Goal: Transaction & Acquisition: Book appointment/travel/reservation

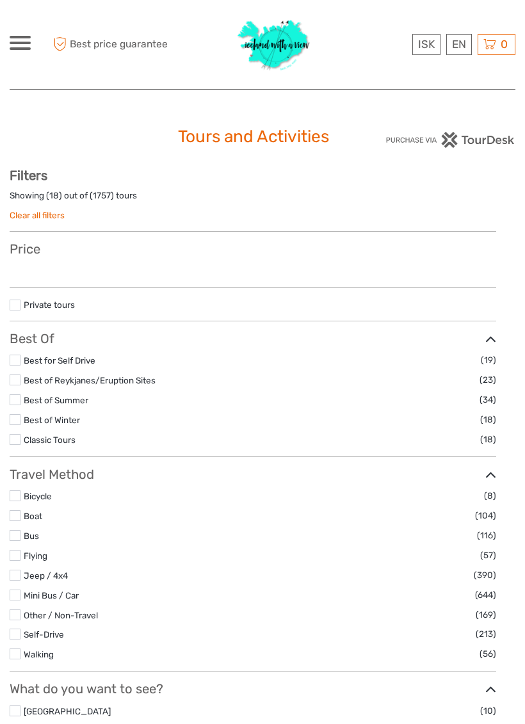
select select
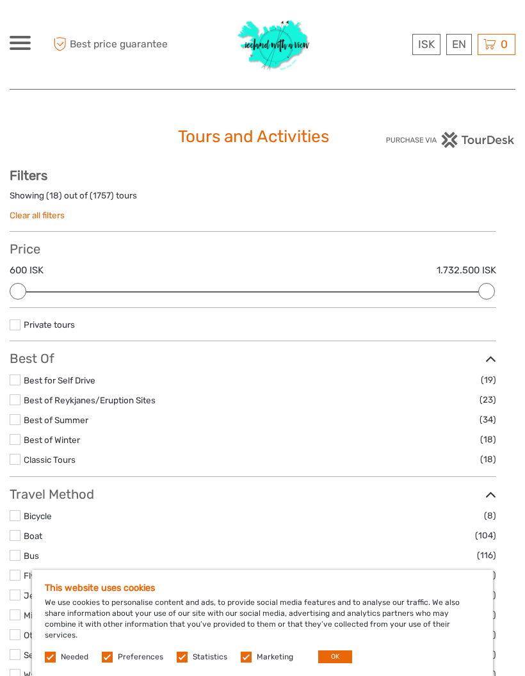
click at [0, 0] on link "English" at bounding box center [0, 0] width 0 height 0
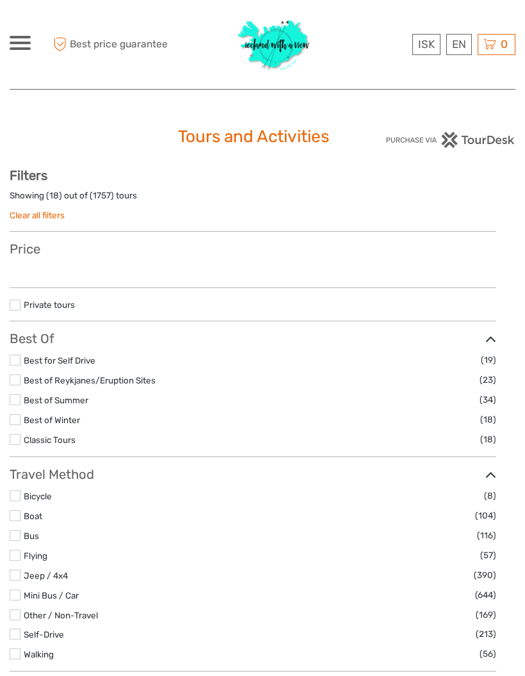
select select
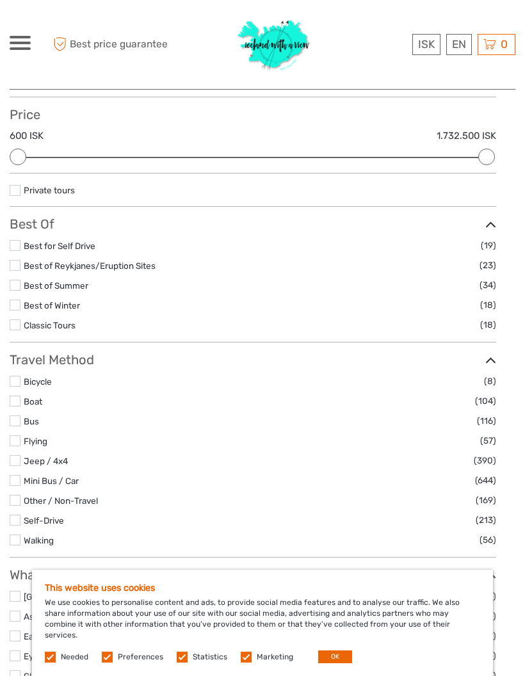
scroll to position [132, 0]
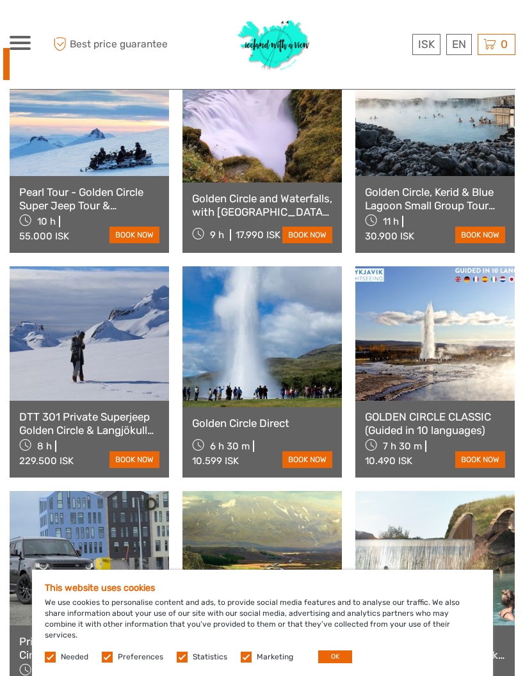
scroll to position [732, 0]
click at [296, 417] on link "Golden Circle Direct" at bounding box center [262, 423] width 140 height 13
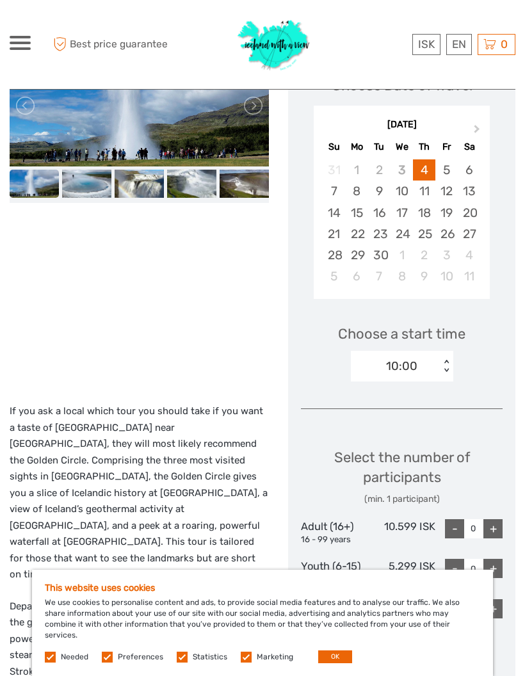
scroll to position [239, 0]
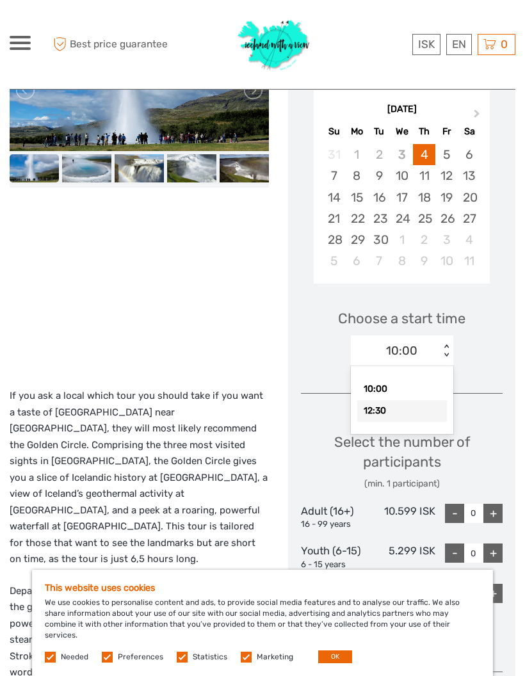
click at [385, 408] on div "12:30" at bounding box center [402, 411] width 90 height 22
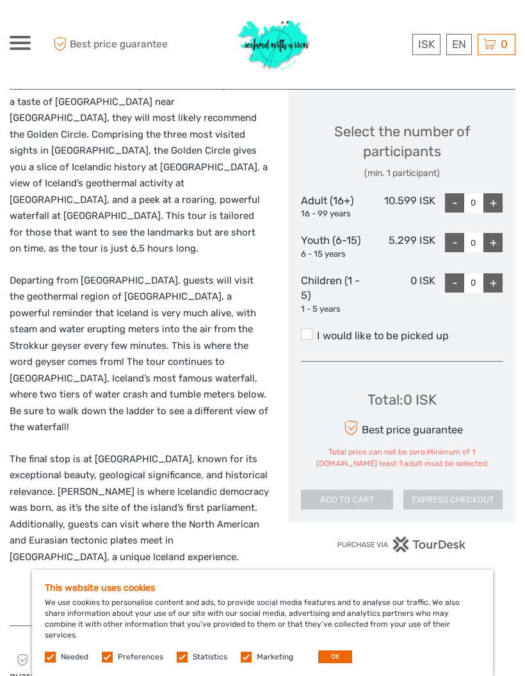
scroll to position [550, 0]
click at [492, 193] on div "+" at bounding box center [492, 202] width 19 height 19
type input "1"
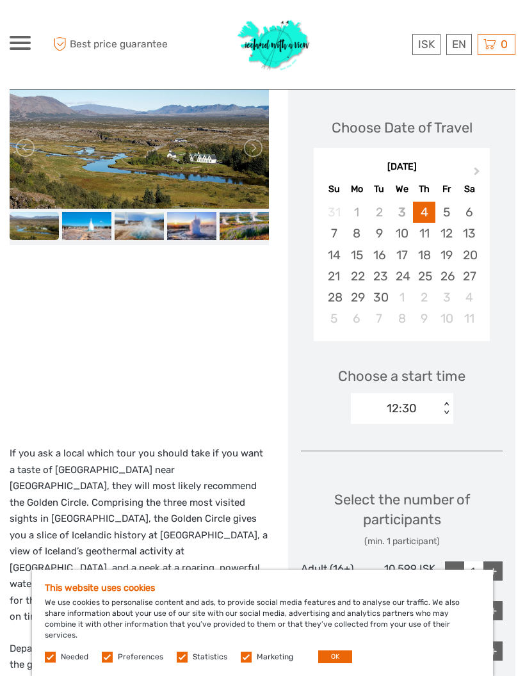
scroll to position [186, 0]
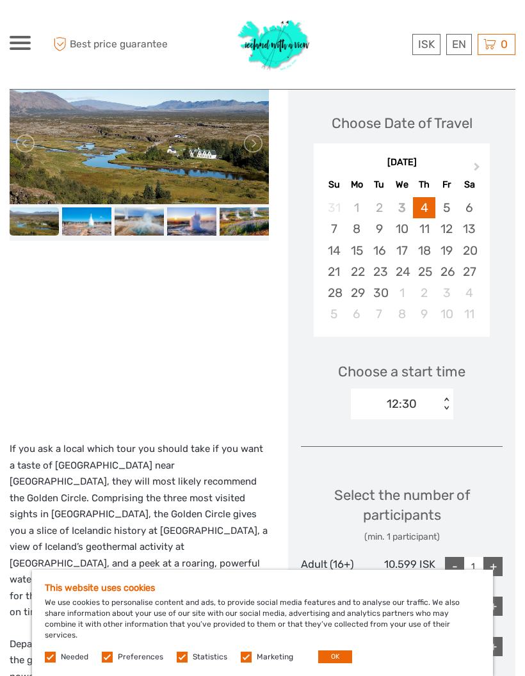
click at [470, 159] on button "Next Month" at bounding box center [478, 169] width 20 height 20
click at [472, 162] on button "Next Month" at bounding box center [478, 169] width 20 height 20
click at [472, 161] on button "Next Month" at bounding box center [478, 169] width 20 height 20
click at [475, 159] on button "Next Month" at bounding box center [478, 169] width 20 height 20
click at [473, 156] on div "December 2025" at bounding box center [402, 162] width 176 height 13
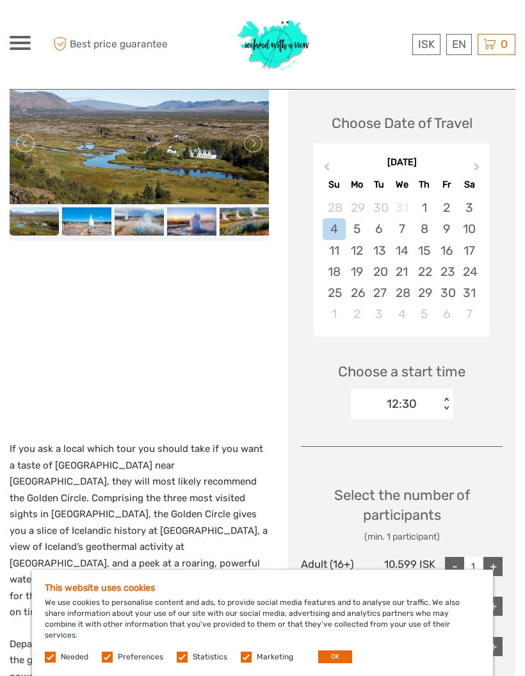
click at [474, 159] on button "Next Month" at bounding box center [478, 169] width 20 height 20
click at [475, 160] on button "Next Month" at bounding box center [478, 169] width 20 height 20
click at [475, 159] on button "Next Month" at bounding box center [478, 169] width 20 height 20
click at [477, 162] on span "Next Month" at bounding box center [477, 169] width 0 height 19
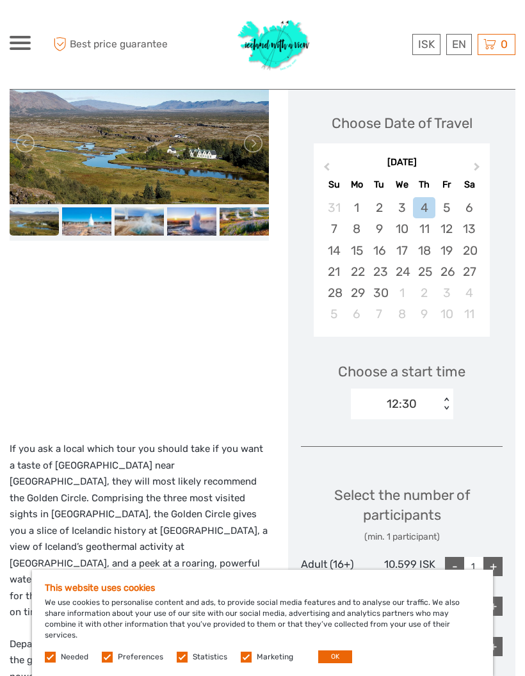
click at [477, 163] on span "Next Month" at bounding box center [477, 169] width 0 height 19
click at [476, 161] on button "Next Month" at bounding box center [478, 169] width 20 height 20
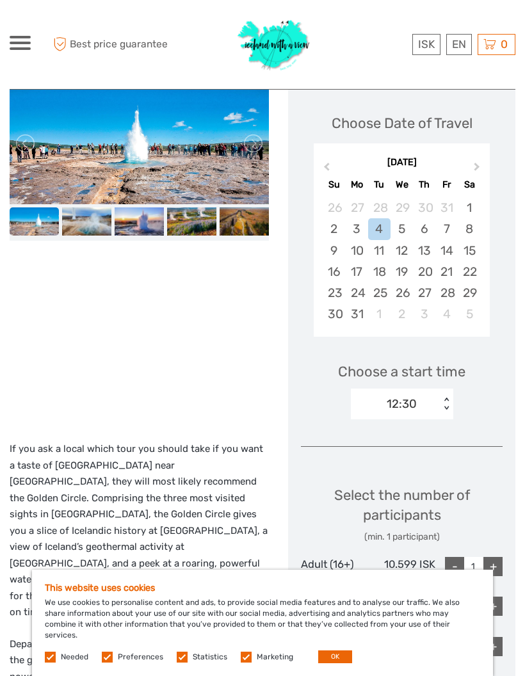
click at [445, 225] on div "7" at bounding box center [446, 228] width 22 height 21
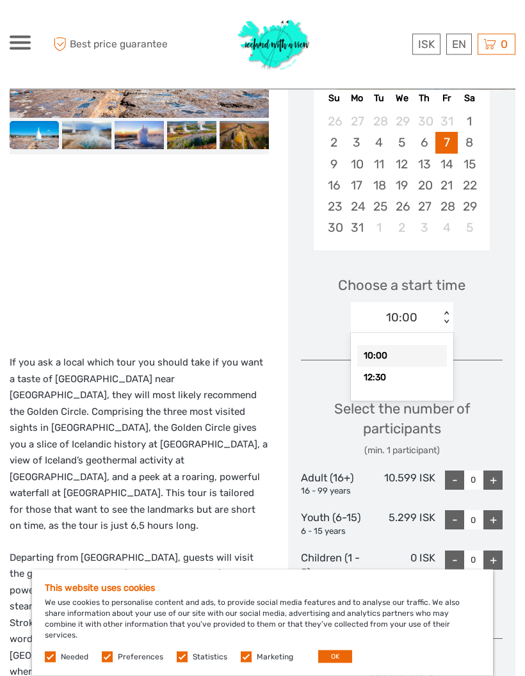
scroll to position [273, 0]
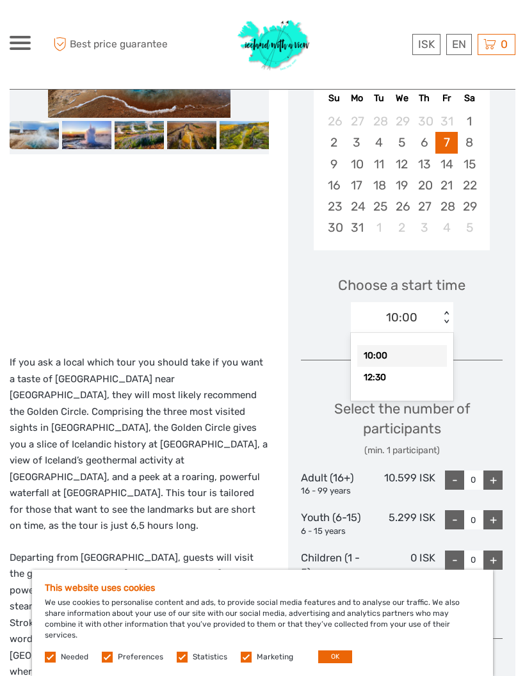
click at [401, 374] on div "12:30" at bounding box center [402, 378] width 90 height 22
click at [497, 324] on div "Choose a start time 12:30 < >" at bounding box center [402, 298] width 202 height 82
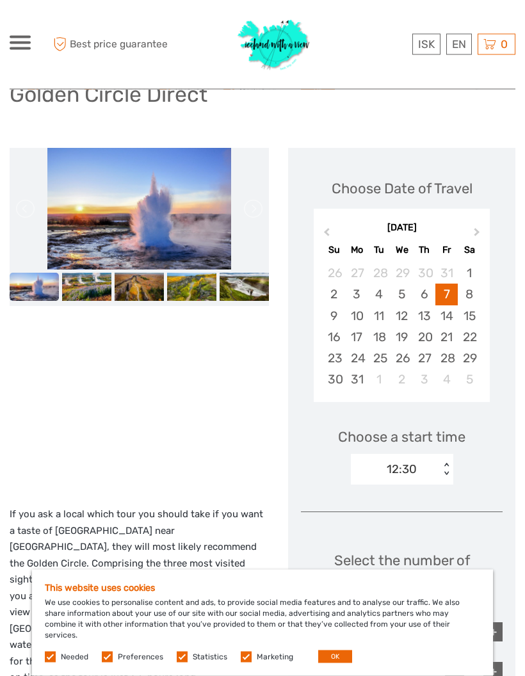
scroll to position [121, 0]
click at [467, 291] on div "8" at bounding box center [469, 294] width 22 height 21
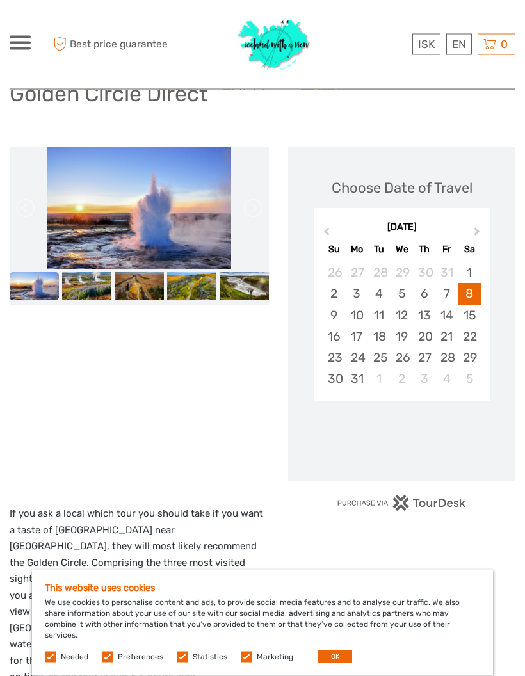
scroll to position [122, 0]
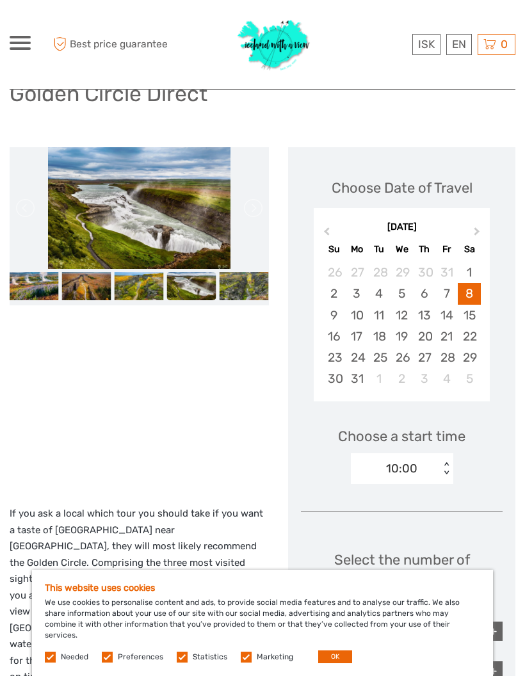
click at [235, 467] on div at bounding box center [139, 320] width 259 height 346
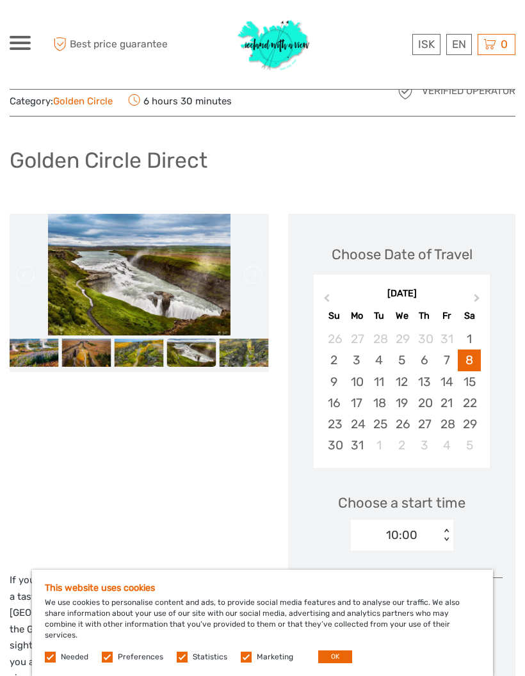
scroll to position [0, 0]
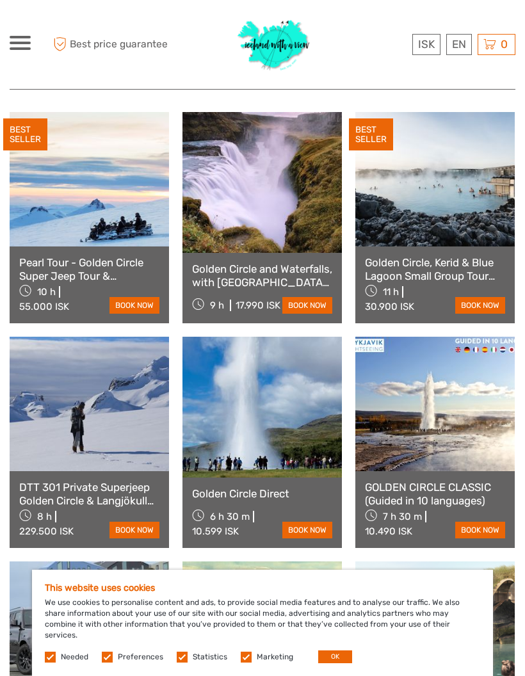
scroll to position [662, 0]
click at [291, 228] on link at bounding box center [261, 183] width 159 height 141
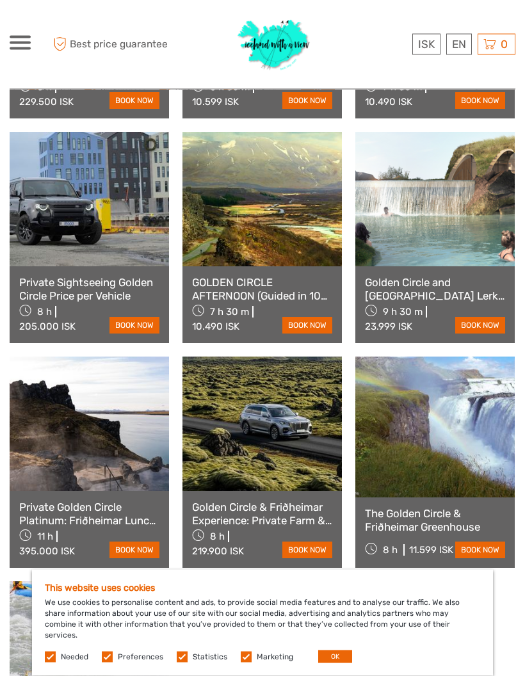
scroll to position [1096, 0]
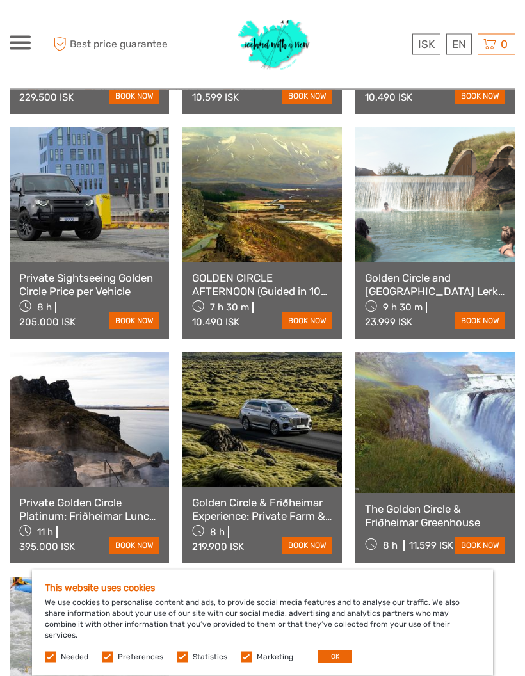
click at [237, 274] on link "GOLDEN CIRCLE AFTERNOON (Guided in 10 languages)" at bounding box center [262, 285] width 140 height 26
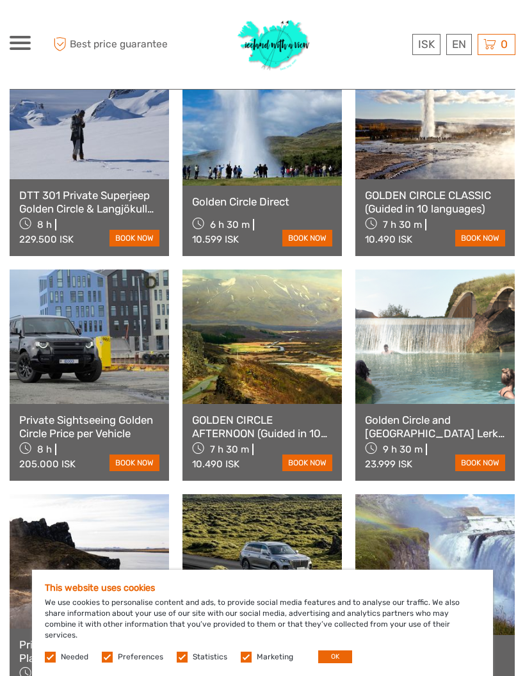
scroll to position [954, 0]
click at [303, 379] on link at bounding box center [261, 337] width 159 height 134
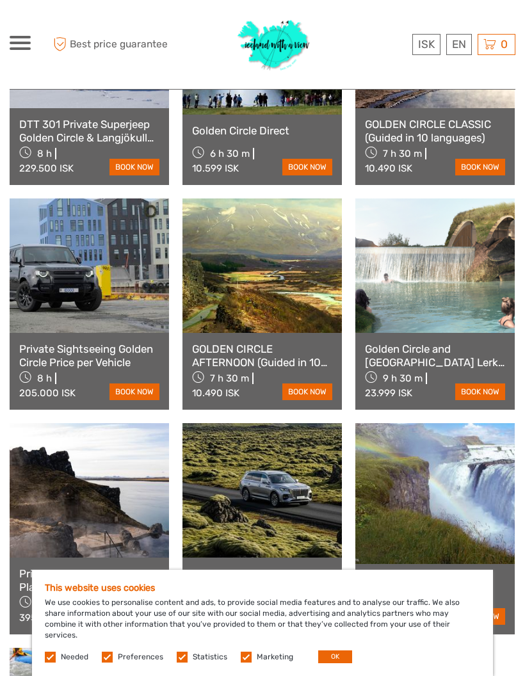
scroll to position [1000, 0]
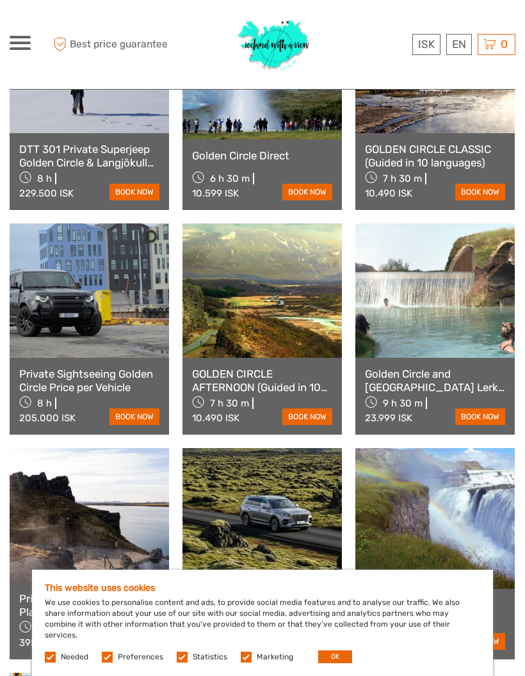
click at [433, 367] on link "Golden Circle and Laugarás Lagoon Lerki Admission" at bounding box center [435, 380] width 140 height 26
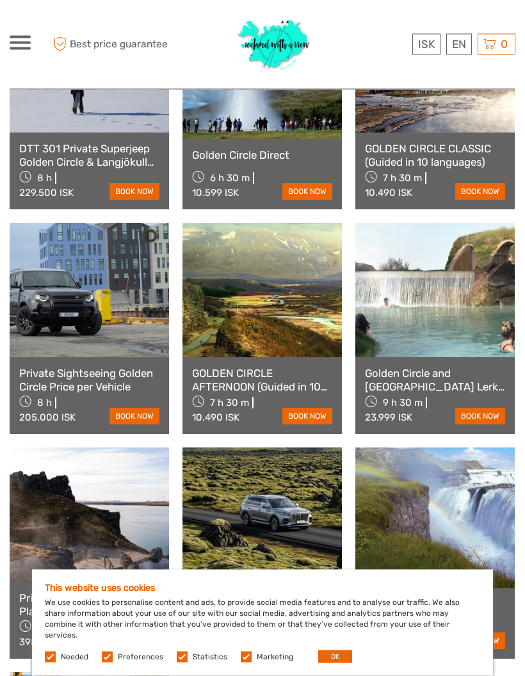
click at [434, 367] on link "Golden Circle and Laugarás Lagoon Lerki Admission" at bounding box center [435, 380] width 140 height 26
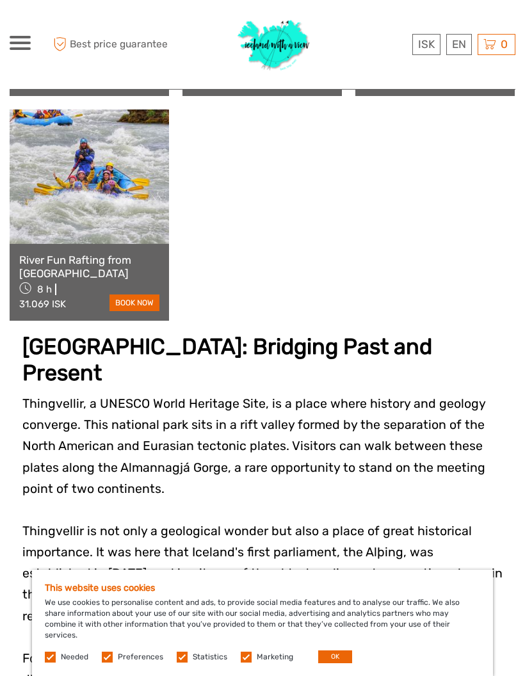
scroll to position [1470, 0]
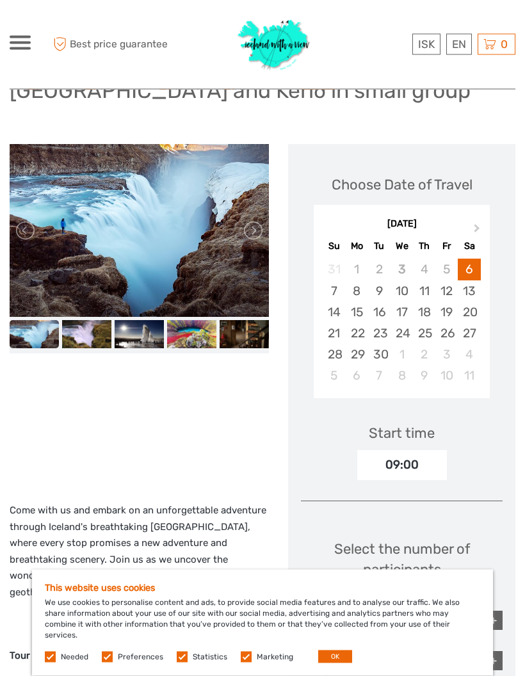
click at [257, 238] on link at bounding box center [252, 231] width 20 height 20
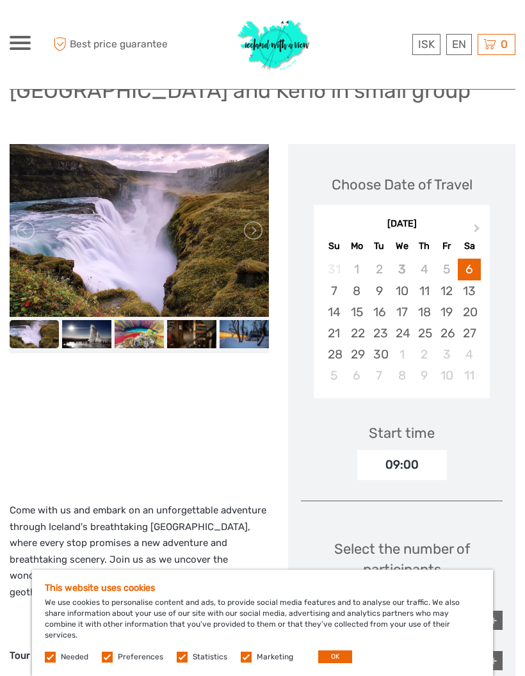
click at [258, 235] on link at bounding box center [252, 230] width 20 height 20
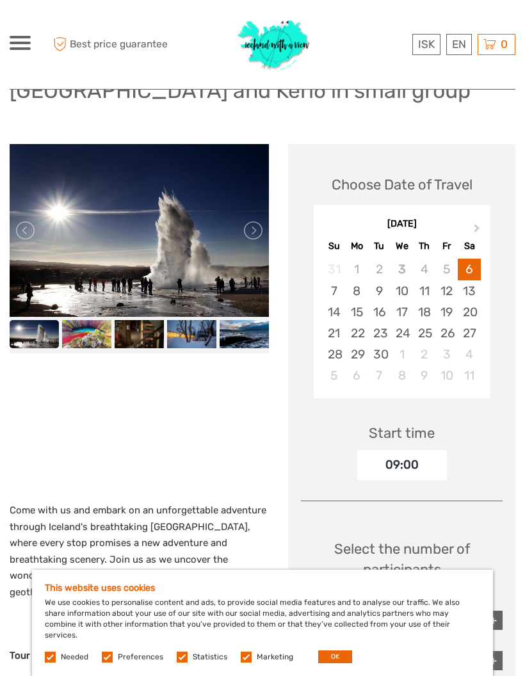
click at [249, 232] on link at bounding box center [252, 230] width 20 height 20
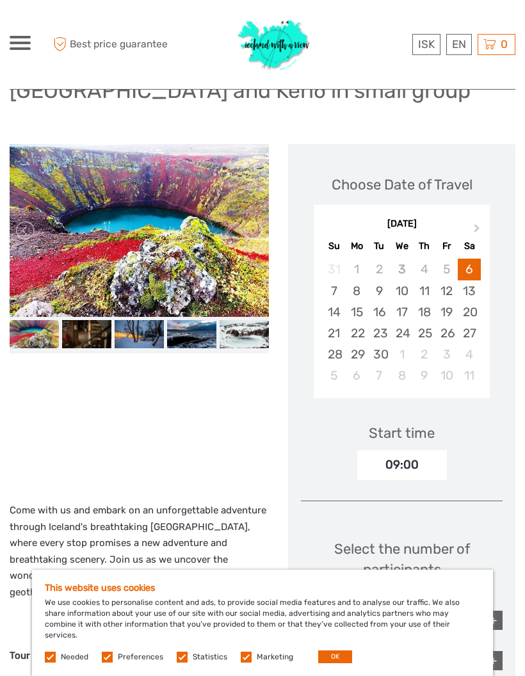
click at [253, 232] on link at bounding box center [252, 230] width 20 height 20
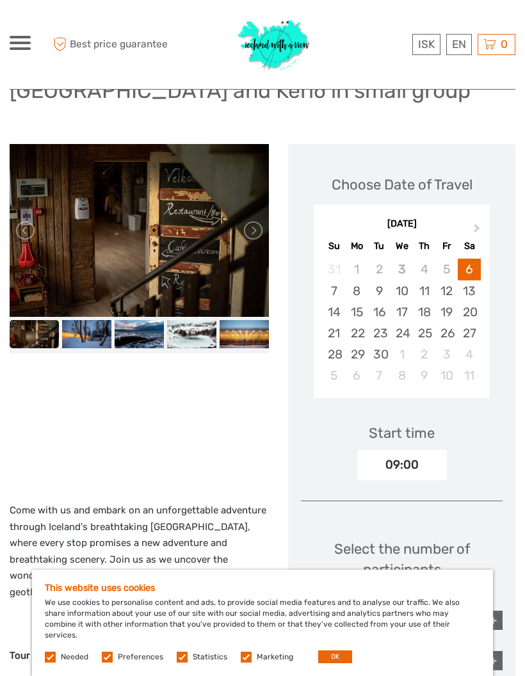
click at [258, 232] on link at bounding box center [252, 230] width 20 height 20
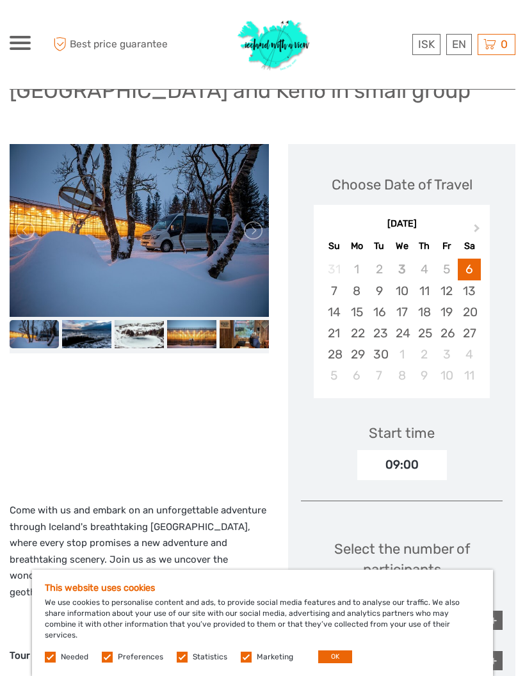
click at [261, 235] on link at bounding box center [252, 230] width 20 height 20
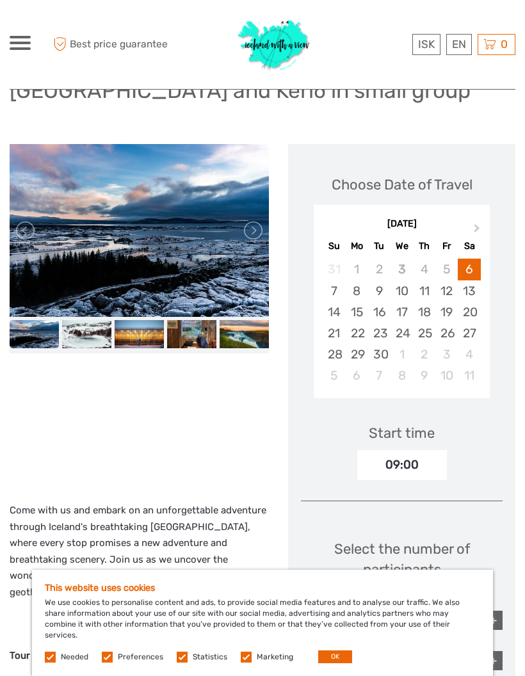
click at [260, 234] on link at bounding box center [252, 230] width 20 height 20
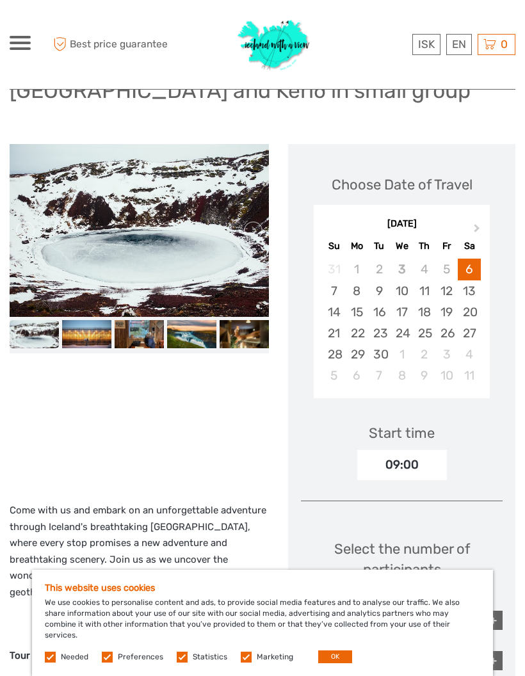
click at [250, 237] on link at bounding box center [252, 230] width 20 height 20
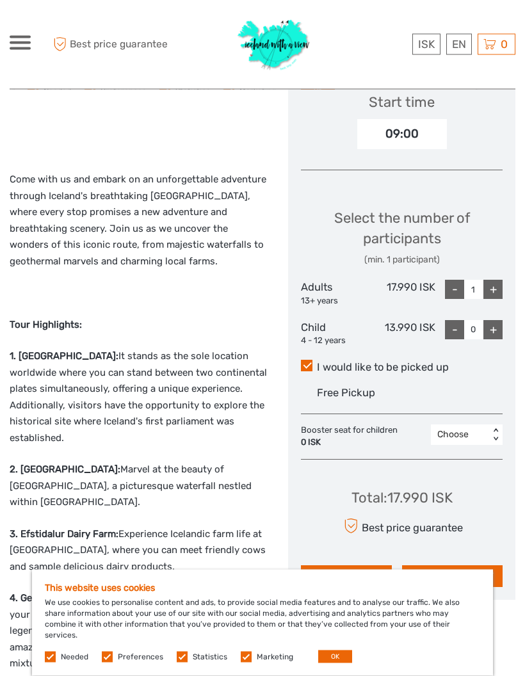
scroll to position [420, 0]
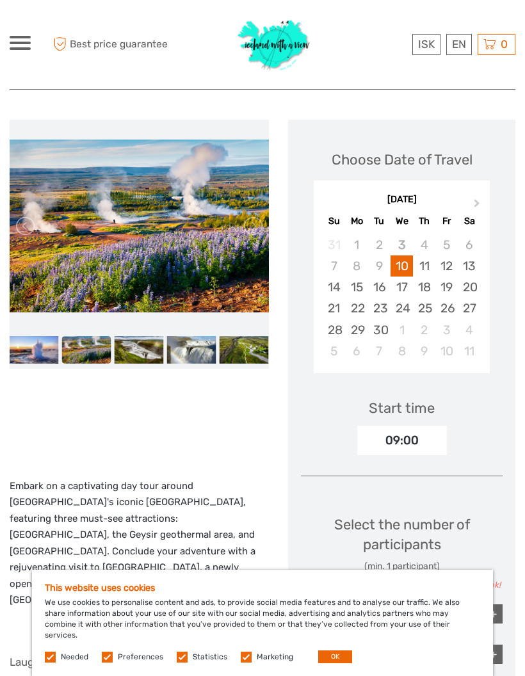
scroll to position [165, 0]
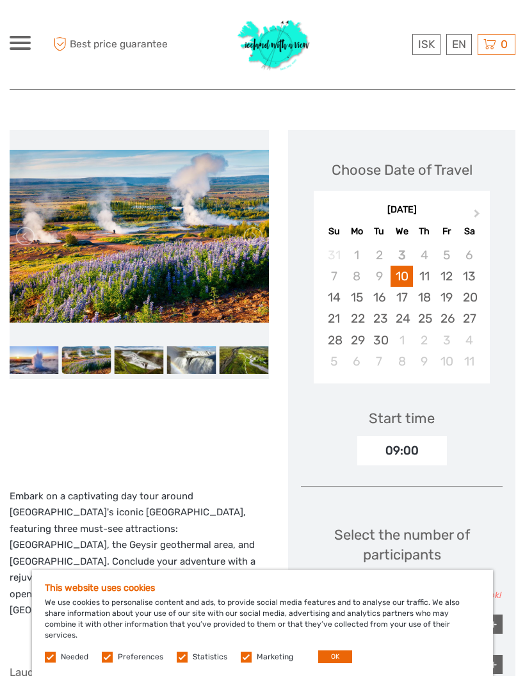
click at [251, 252] on img at bounding box center [139, 236] width 259 height 173
click at [146, 353] on img at bounding box center [139, 360] width 49 height 28
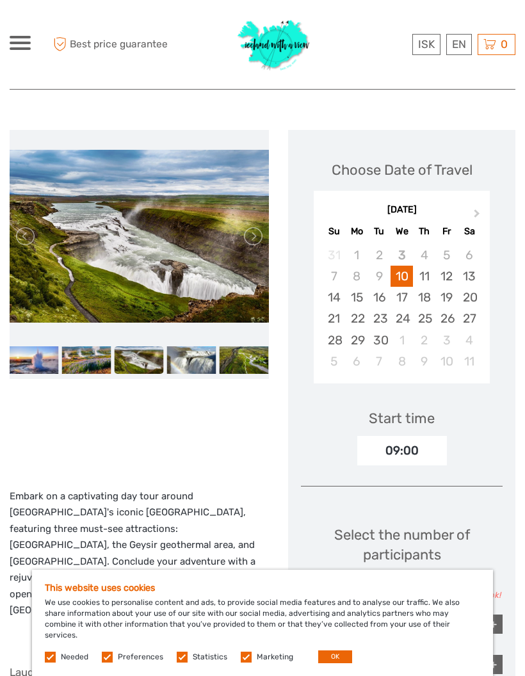
click at [260, 234] on link at bounding box center [252, 236] width 20 height 20
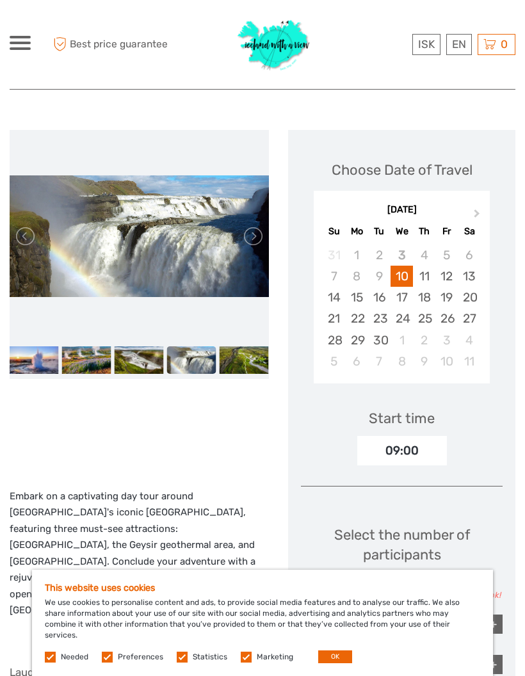
click at [252, 235] on link at bounding box center [252, 236] width 20 height 20
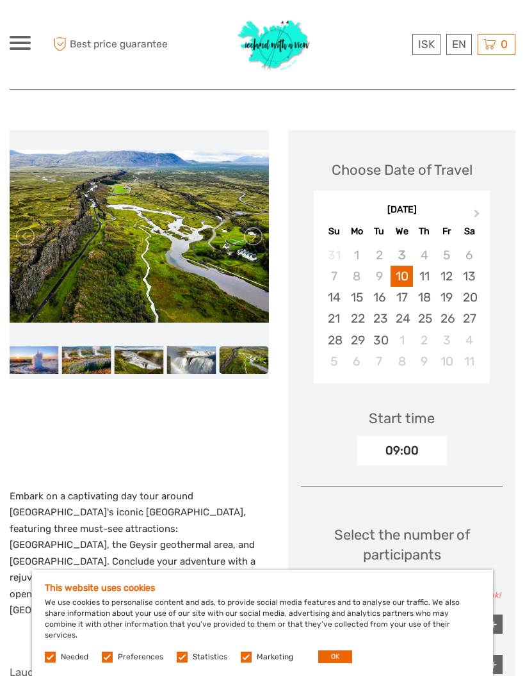
click at [254, 240] on link at bounding box center [252, 236] width 20 height 20
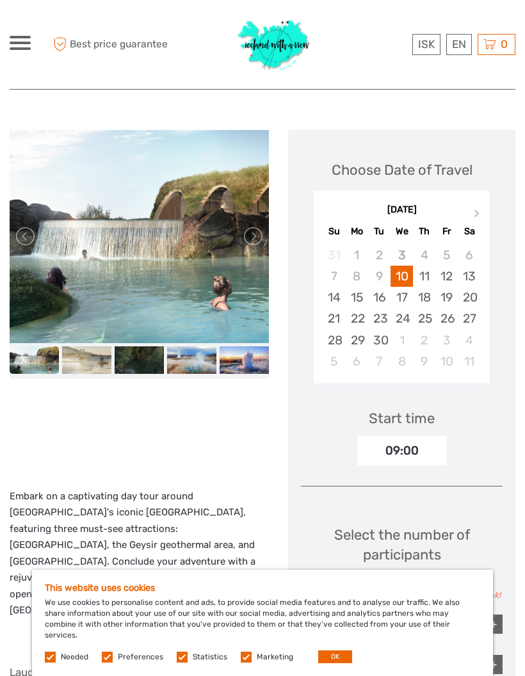
click at [254, 244] on link at bounding box center [252, 236] width 20 height 20
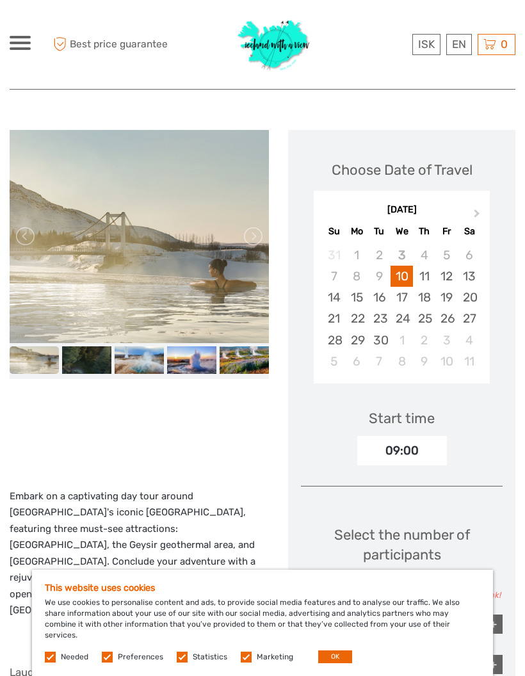
click at [261, 236] on link at bounding box center [252, 236] width 20 height 20
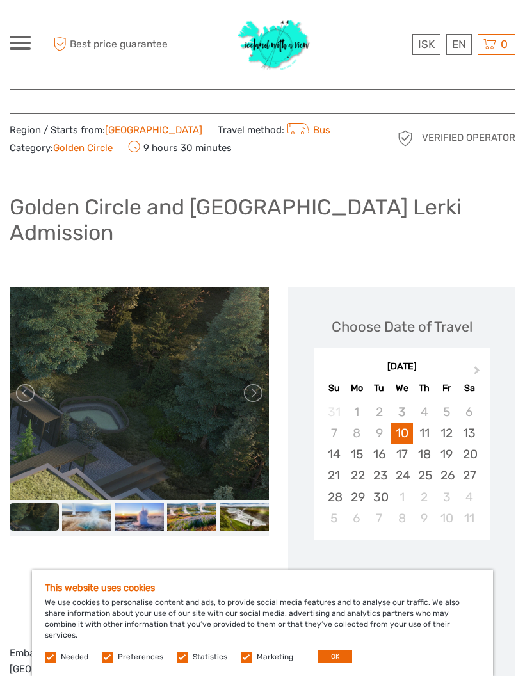
scroll to position [0, 0]
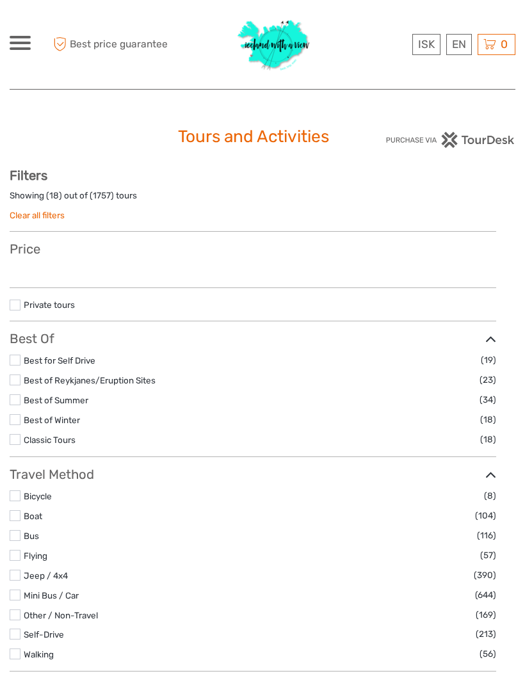
select select
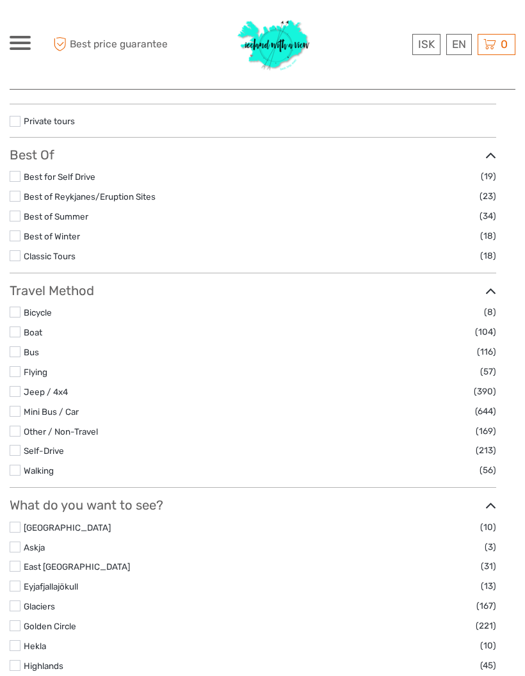
select select
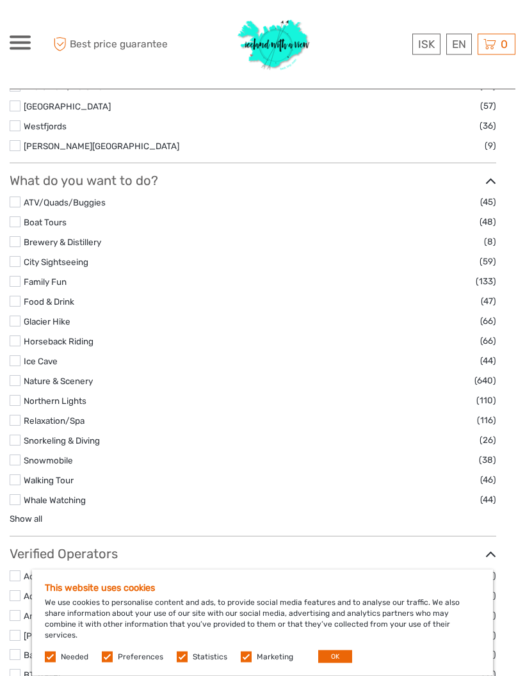
scroll to position [1080, 0]
click at [49, 316] on link "Glacier Hike" at bounding box center [47, 321] width 47 height 10
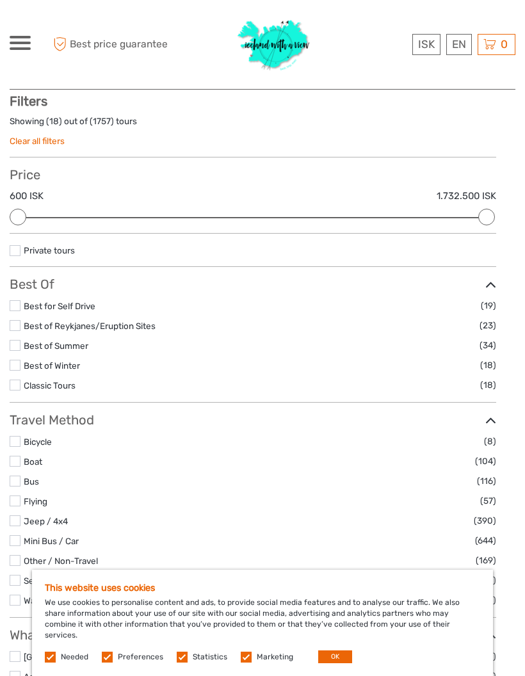
scroll to position [124, 0]
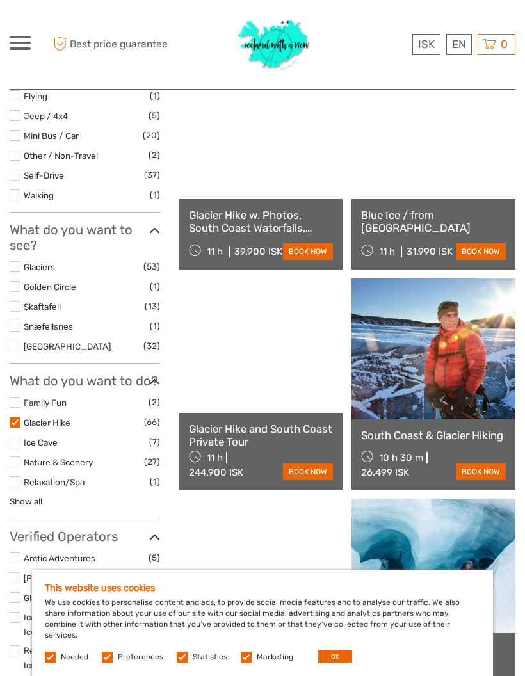
scroll to position [433, 0]
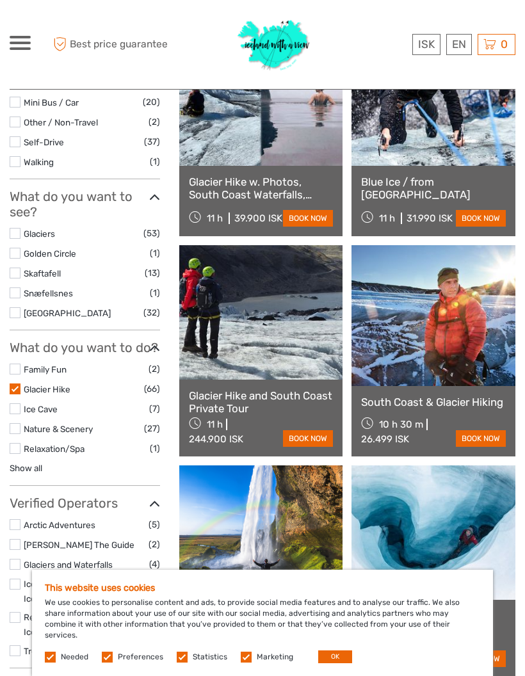
click at [57, 404] on link "Ice Cave" at bounding box center [41, 409] width 34 height 10
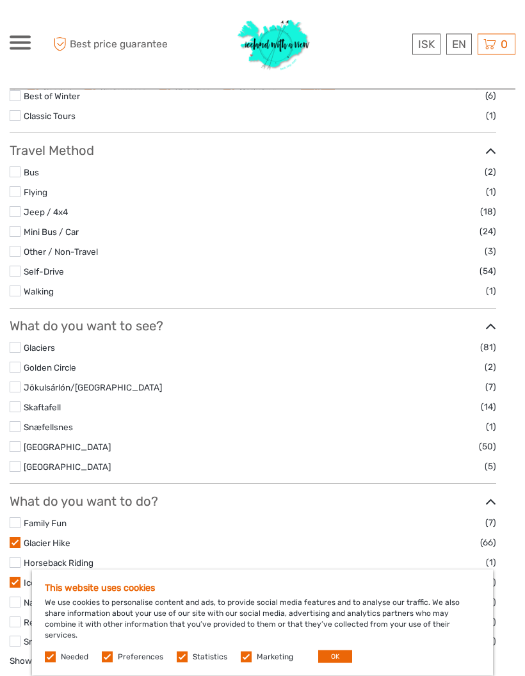
scroll to position [324, 0]
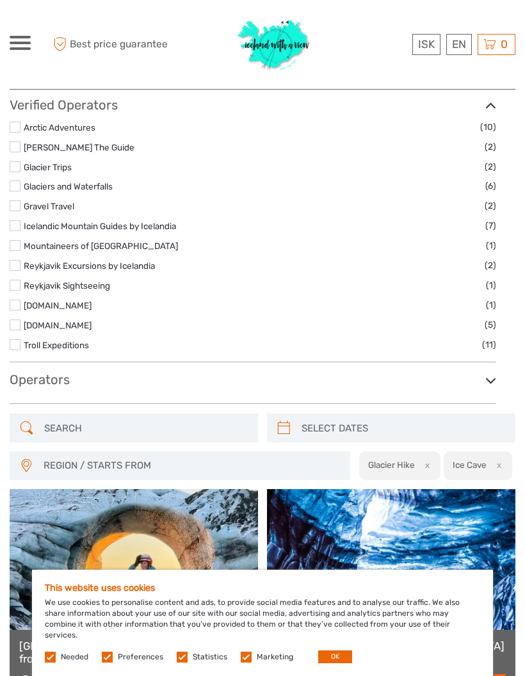
scroll to position [912, 0]
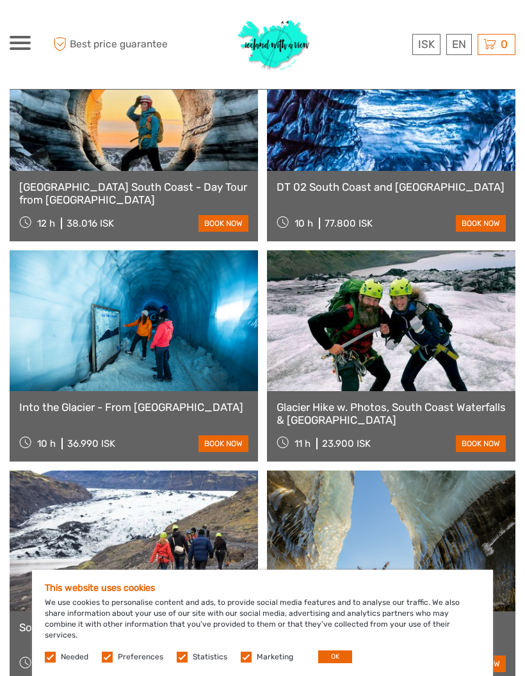
scroll to position [1373, 0]
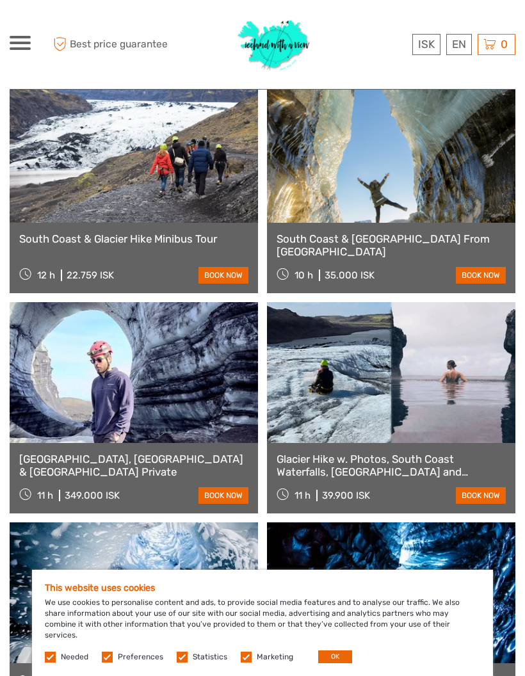
scroll to position [1784, 0]
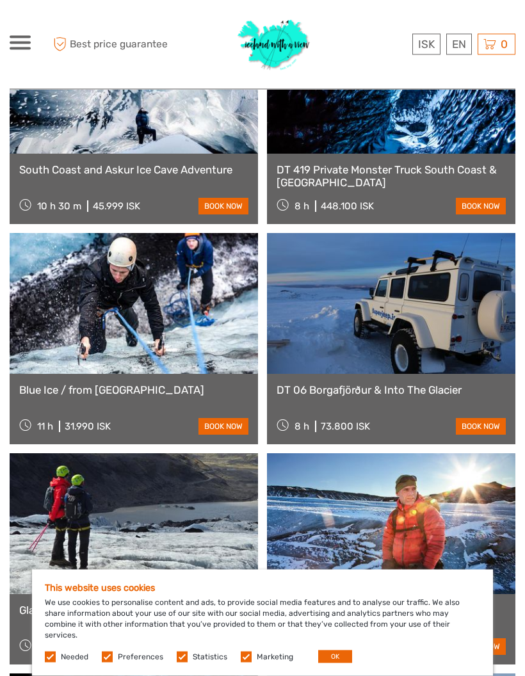
scroll to position [2269, 0]
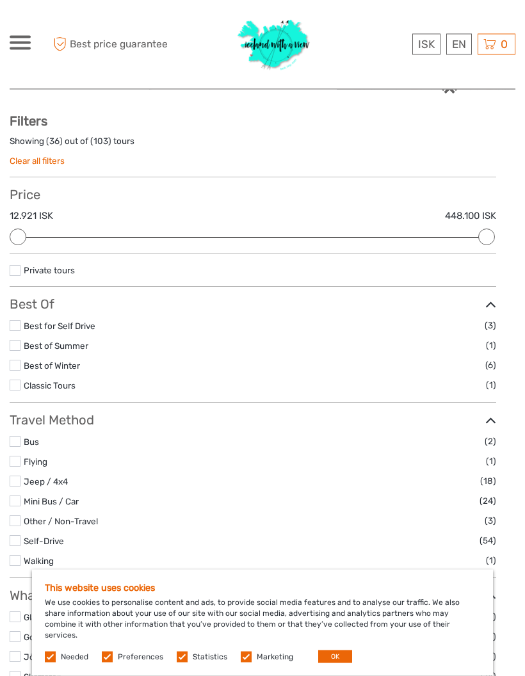
scroll to position [54, 0]
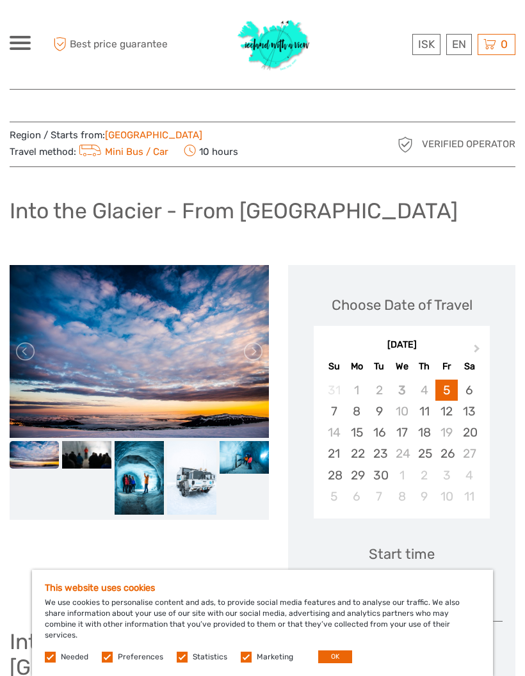
click at [253, 353] on link at bounding box center [252, 351] width 20 height 20
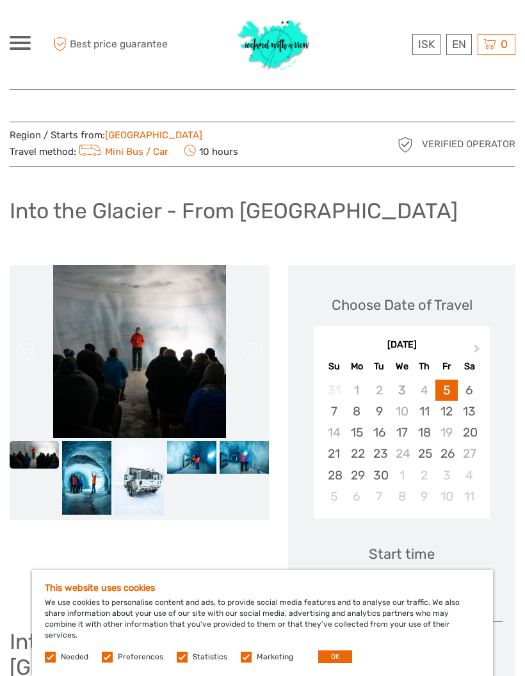
click at [254, 355] on link at bounding box center [252, 351] width 20 height 20
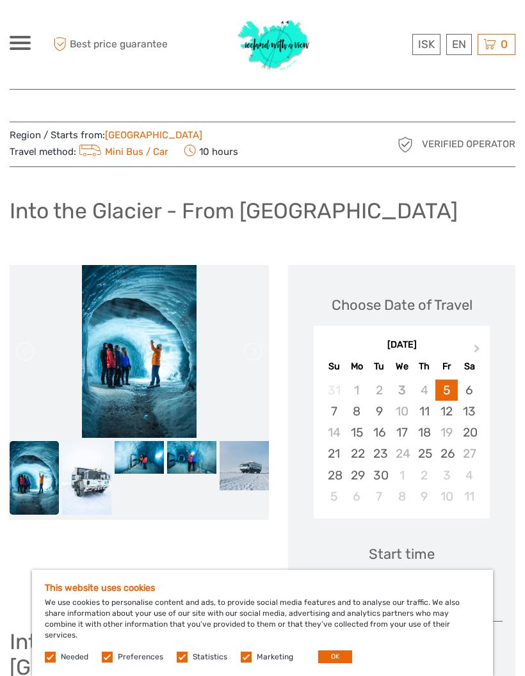
click at [256, 358] on link at bounding box center [252, 351] width 20 height 20
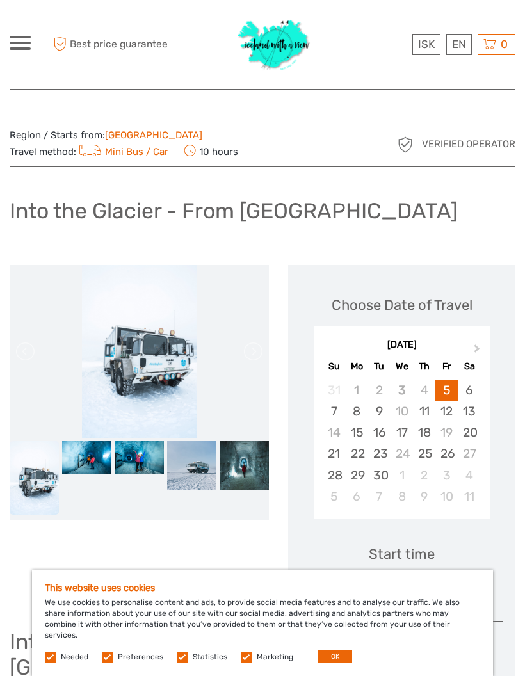
click at [262, 355] on link at bounding box center [252, 351] width 20 height 20
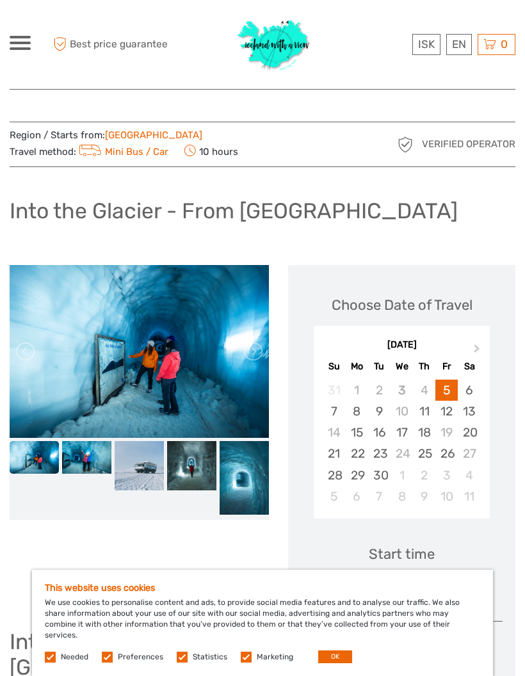
click at [259, 353] on link at bounding box center [252, 351] width 20 height 20
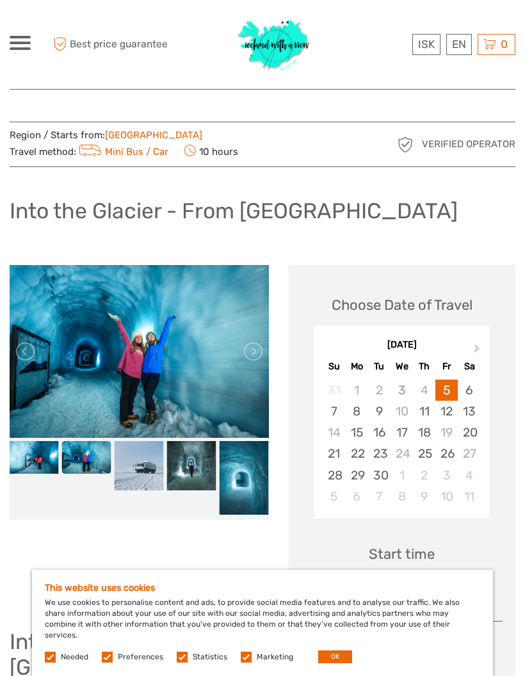
click at [256, 358] on link at bounding box center [252, 351] width 20 height 20
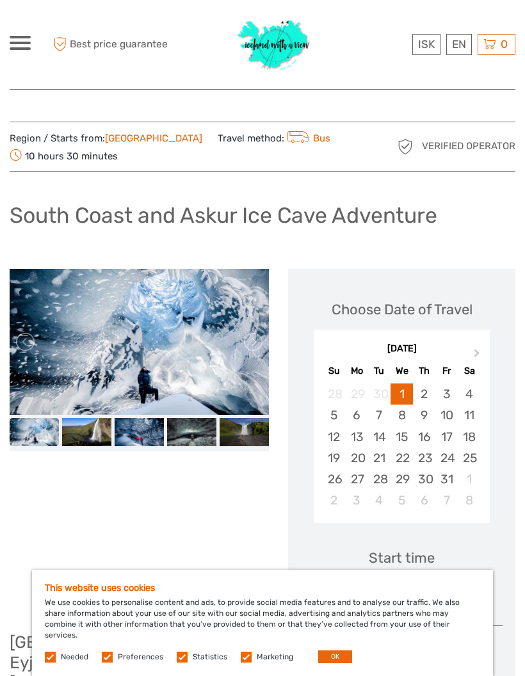
click at [257, 342] on link at bounding box center [252, 342] width 20 height 20
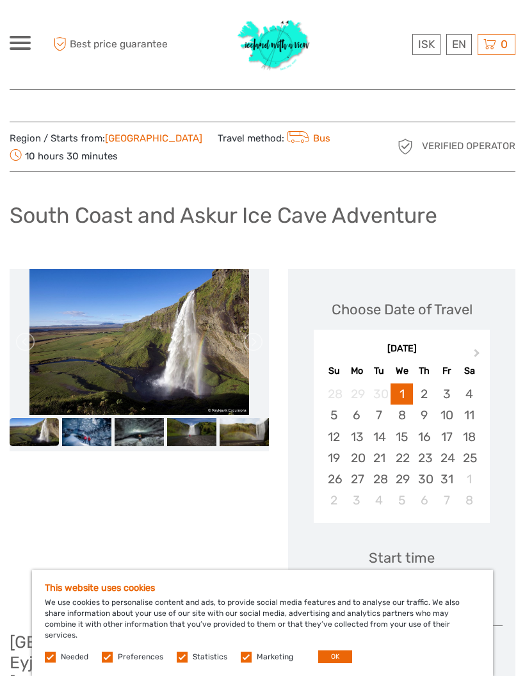
click at [256, 346] on link at bounding box center [252, 342] width 20 height 20
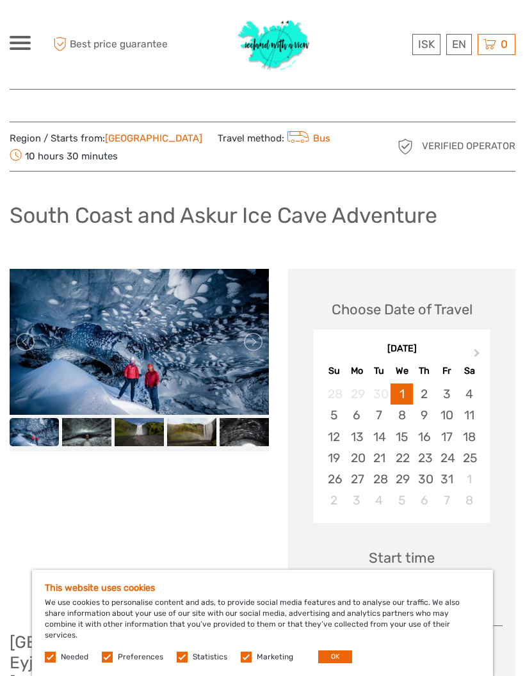
click at [257, 343] on link at bounding box center [252, 342] width 20 height 20
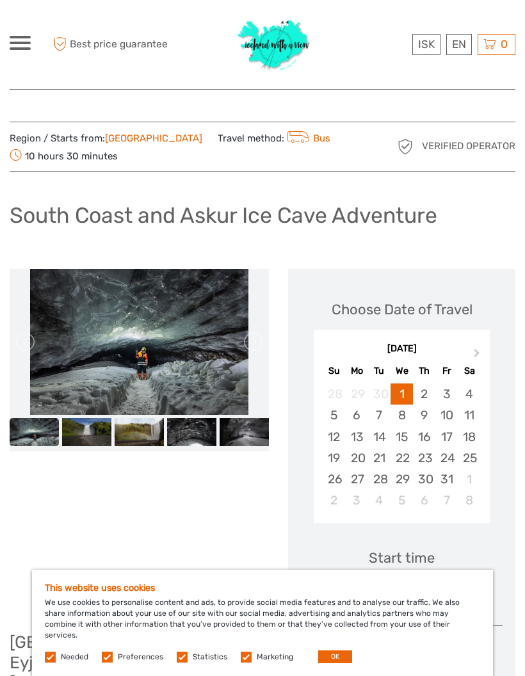
click at [254, 342] on link at bounding box center [252, 342] width 20 height 20
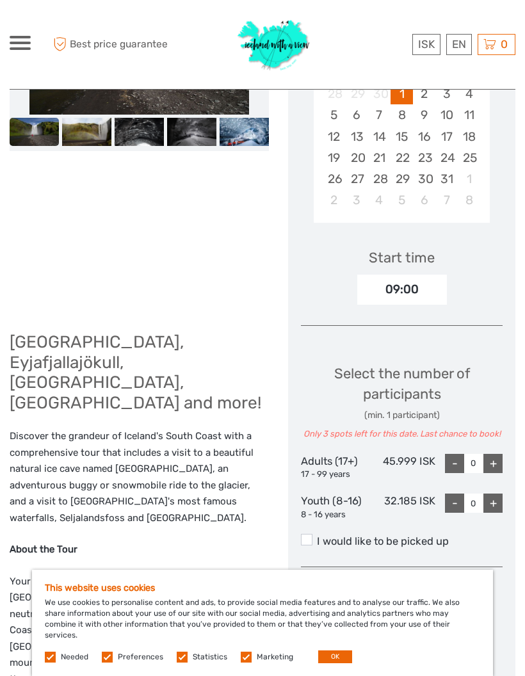
scroll to position [300, 0]
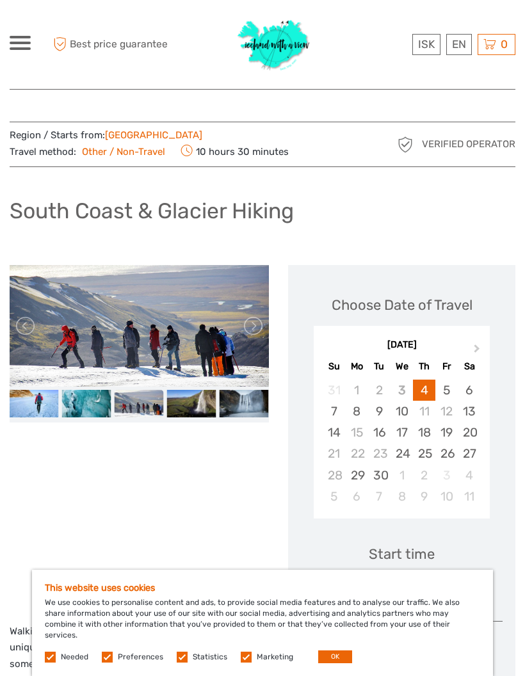
click at [255, 336] on link at bounding box center [252, 326] width 20 height 20
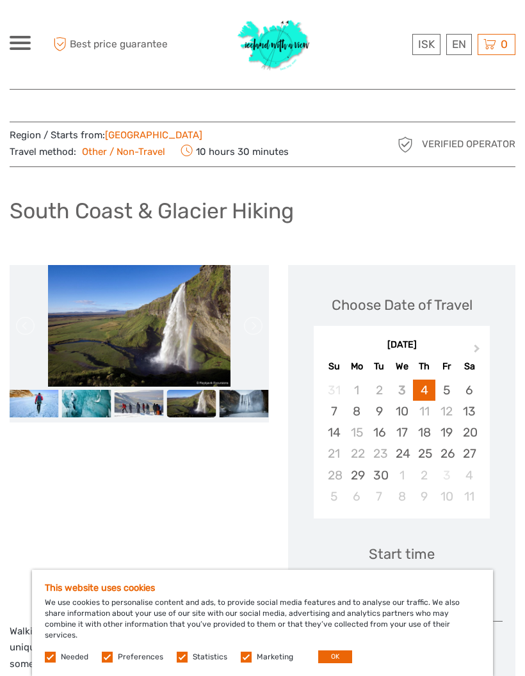
click at [255, 335] on link at bounding box center [252, 326] width 20 height 20
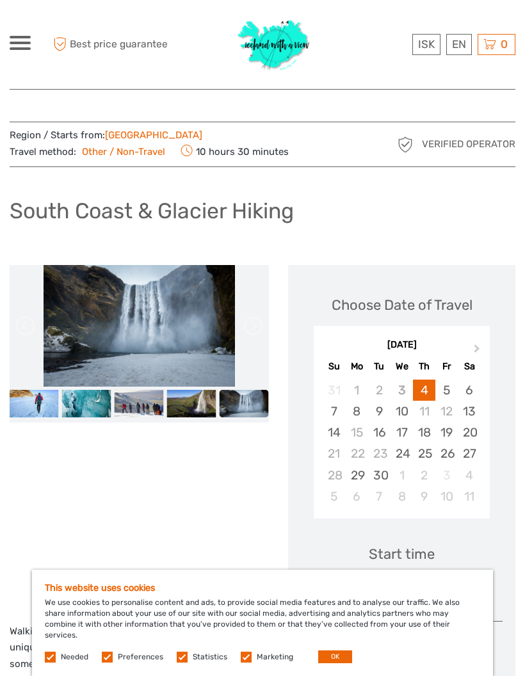
click at [261, 335] on link at bounding box center [252, 326] width 20 height 20
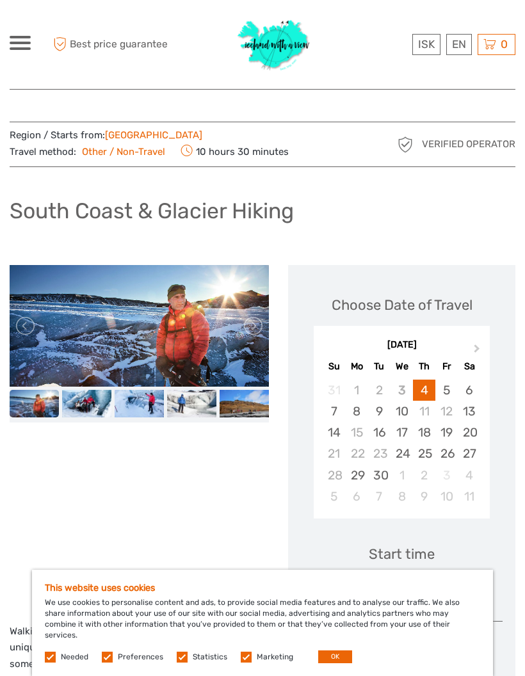
click at [262, 335] on link at bounding box center [252, 326] width 20 height 20
